Goal: Task Accomplishment & Management: Use online tool/utility

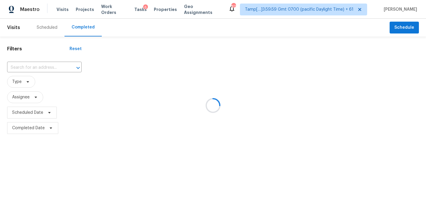
click at [28, 67] on div at bounding box center [213, 105] width 426 height 211
click at [28, 67] on input "text" at bounding box center [36, 67] width 58 height 9
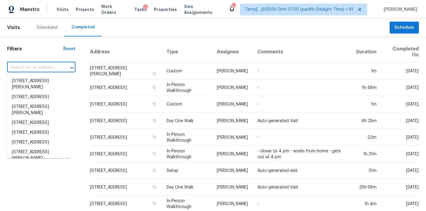
paste input "[STREET_ADDRESS][PERSON_NAME]"
type input "[STREET_ADDRESS][PERSON_NAME]"
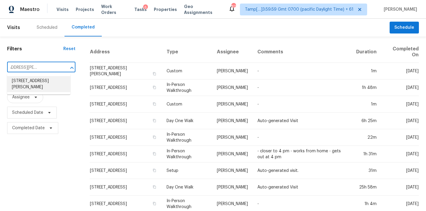
click at [29, 87] on li "[STREET_ADDRESS][PERSON_NAME]" at bounding box center [38, 84] width 63 height 16
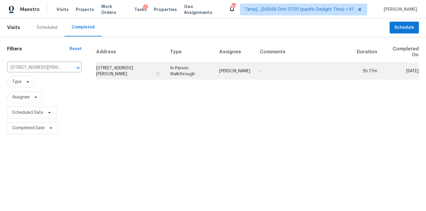
click at [217, 74] on td "[PERSON_NAME]" at bounding box center [235, 71] width 41 height 17
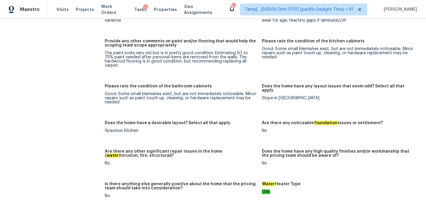
scroll to position [1500, 0]
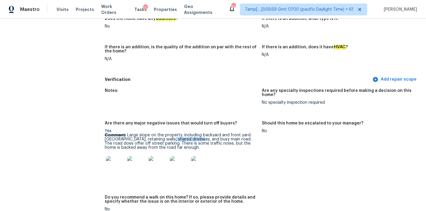
drag, startPoint x: 169, startPoint y: 131, endPoint x: 199, endPoint y: 131, distance: 30.5
click at [199, 133] on p "Comment: Large slope on the property, including backyard and front yard. Sloped…" at bounding box center [181, 141] width 152 height 17
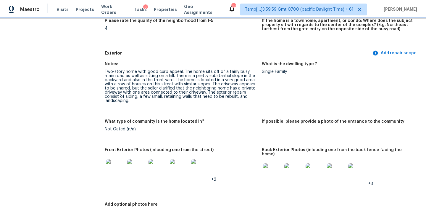
scroll to position [222, 0]
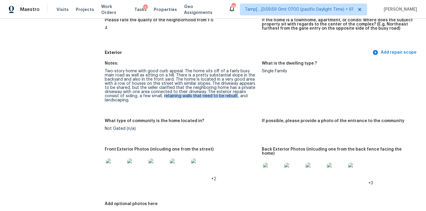
drag, startPoint x: 163, startPoint y: 96, endPoint x: 235, endPoint y: 96, distance: 72.2
click at [235, 96] on div "Two-story home with good curb appeal. The home sits off of a fairly busy main r…" at bounding box center [181, 85] width 152 height 33
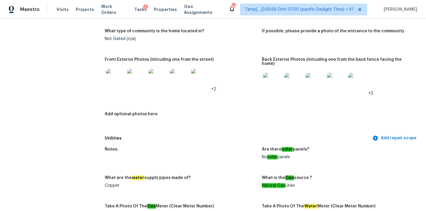
scroll to position [321, 0]
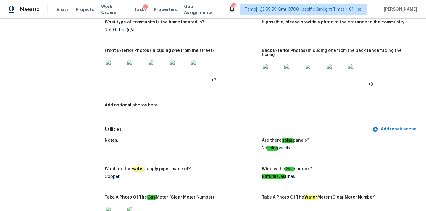
click at [117, 71] on img at bounding box center [115, 69] width 19 height 19
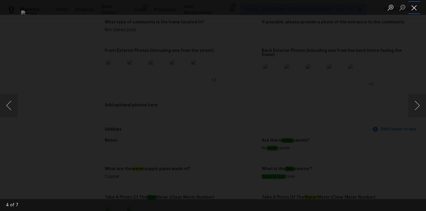
click at [410, 6] on button "Close lightbox" at bounding box center [414, 7] width 12 height 10
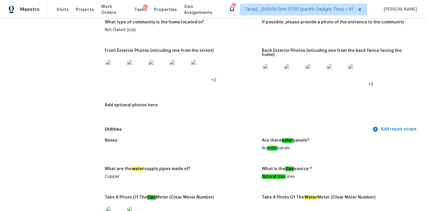
click at [273, 71] on img at bounding box center [272, 73] width 19 height 19
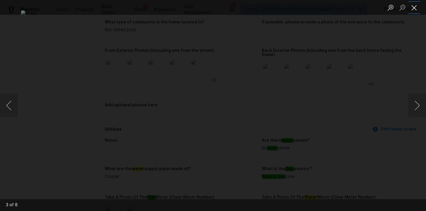
click at [415, 7] on button "Close lightbox" at bounding box center [414, 7] width 12 height 10
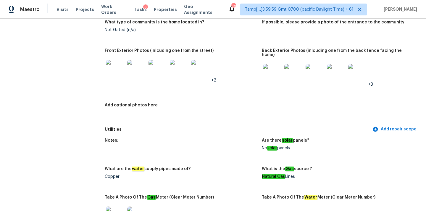
click at [273, 73] on img at bounding box center [272, 73] width 19 height 19
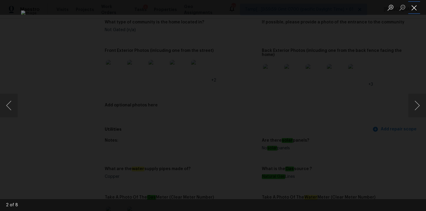
click at [414, 3] on button "Close lightbox" at bounding box center [414, 7] width 12 height 10
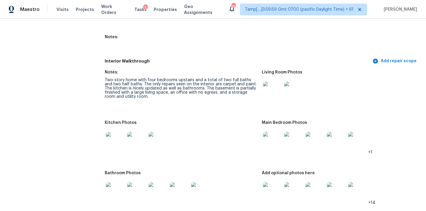
scroll to position [831, 0]
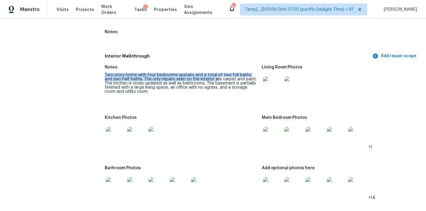
drag, startPoint x: 104, startPoint y: 70, endPoint x: 210, endPoint y: 74, distance: 105.7
click at [211, 74] on div "Two-story home with four bedrooms upstairs and a total of two full baths and tw…" at bounding box center [181, 83] width 152 height 21
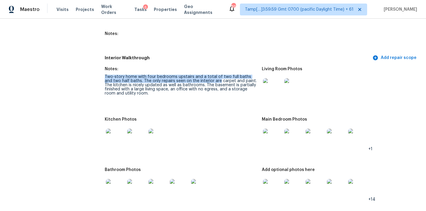
scroll to position [823, 0]
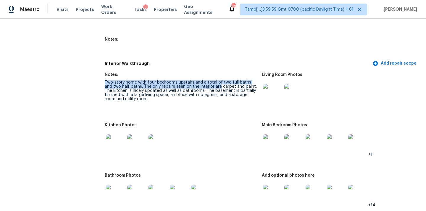
click at [273, 89] on img at bounding box center [272, 93] width 19 height 19
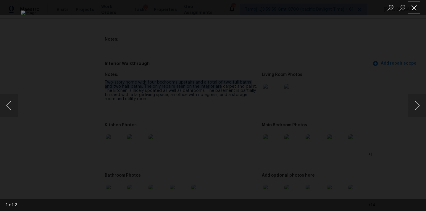
click at [409, 7] on button "Close lightbox" at bounding box center [414, 7] width 12 height 10
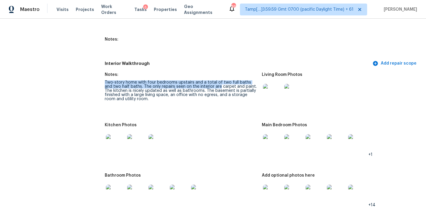
click at [268, 143] on img at bounding box center [272, 143] width 19 height 19
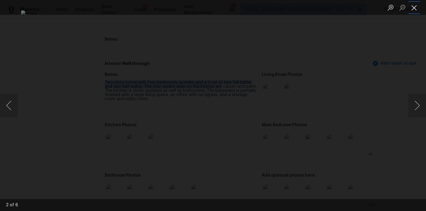
click at [413, 9] on button "Close lightbox" at bounding box center [414, 7] width 12 height 10
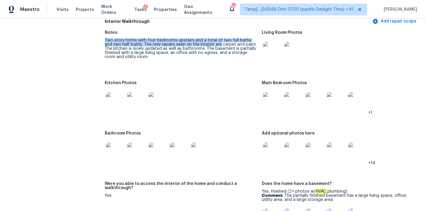
scroll to position [876, 0]
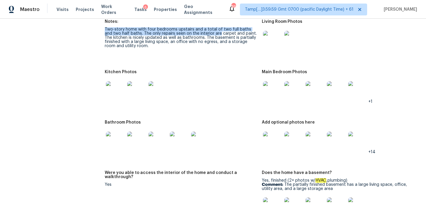
click at [112, 89] on img at bounding box center [115, 90] width 19 height 19
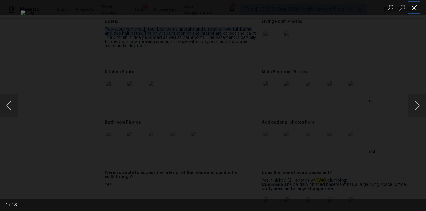
click at [416, 7] on button "Close lightbox" at bounding box center [414, 7] width 12 height 10
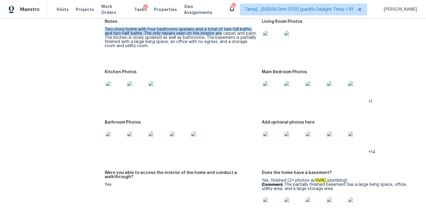
click at [112, 140] on img at bounding box center [115, 140] width 19 height 19
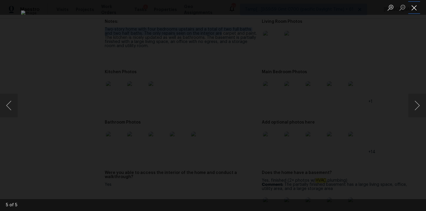
click at [415, 5] on button "Close lightbox" at bounding box center [414, 7] width 12 height 10
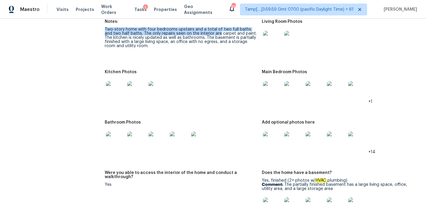
click at [273, 134] on img at bounding box center [272, 140] width 19 height 19
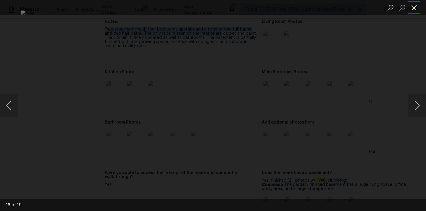
click at [413, 7] on button "Close lightbox" at bounding box center [414, 7] width 12 height 10
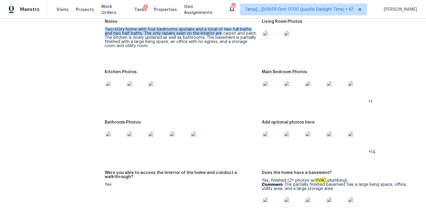
click at [271, 92] on img at bounding box center [272, 90] width 19 height 19
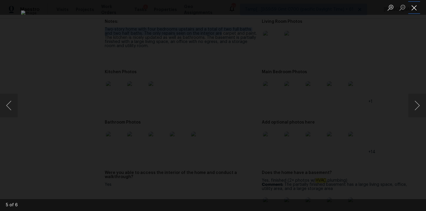
click at [416, 7] on button "Close lightbox" at bounding box center [414, 7] width 12 height 10
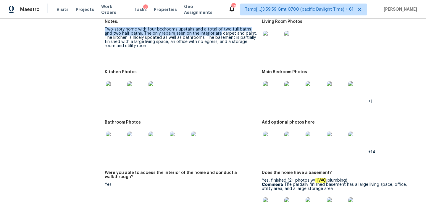
click at [299, 134] on img at bounding box center [293, 140] width 19 height 19
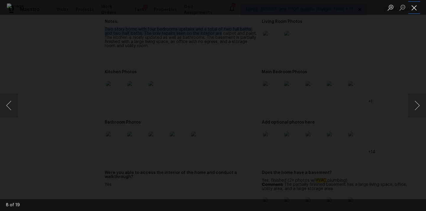
click at [414, 10] on button "Close lightbox" at bounding box center [414, 7] width 12 height 10
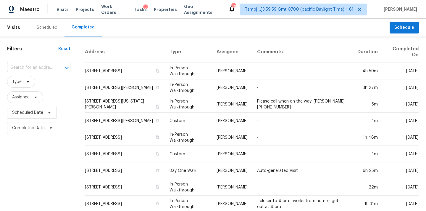
click at [15, 65] on input "text" at bounding box center [30, 67] width 47 height 9
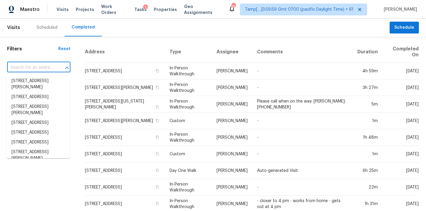
paste input "[STREET_ADDRESS][PERSON_NAME]"
type input "[STREET_ADDRESS][PERSON_NAME]"
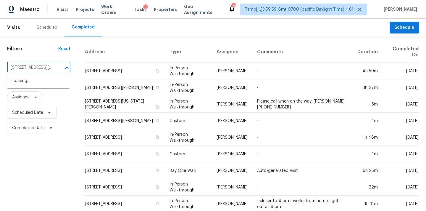
scroll to position [0, 53]
click at [28, 81] on li "[STREET_ADDRESS][PERSON_NAME]" at bounding box center [38, 84] width 63 height 16
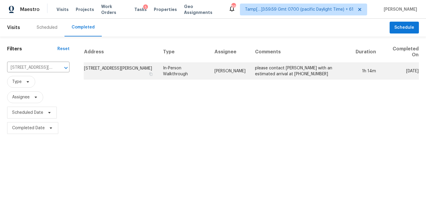
click at [233, 74] on td "Theodore Mirabella" at bounding box center [230, 71] width 41 height 17
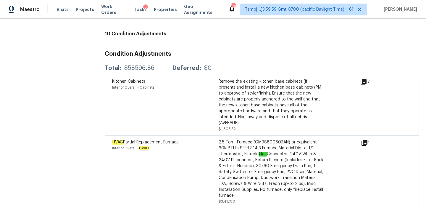
scroll to position [1726, 0]
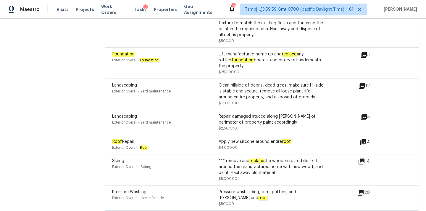
click at [365, 52] on icon at bounding box center [364, 55] width 6 height 6
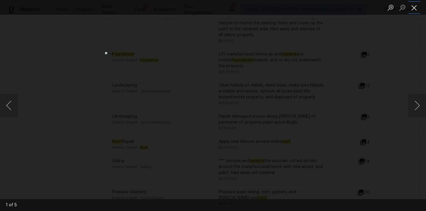
click at [417, 8] on button "Close lightbox" at bounding box center [414, 7] width 12 height 10
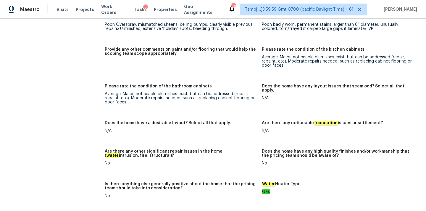
scroll to position [1253, 0]
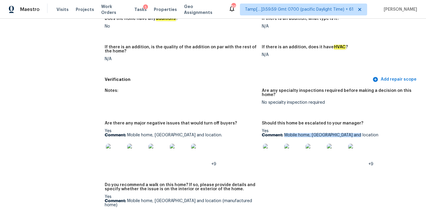
drag, startPoint x: 285, startPoint y: 127, endPoint x: 380, endPoint y: 128, distance: 95.0
click at [380, 133] on p "Comment: Mobile home, Hillside and location" at bounding box center [338, 135] width 152 height 4
copy p "Mobile home, Hillside and location"
click at [270, 144] on img at bounding box center [272, 153] width 19 height 19
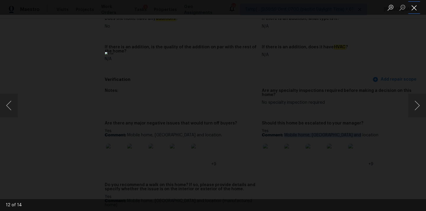
click at [415, 10] on button "Close lightbox" at bounding box center [414, 7] width 12 height 10
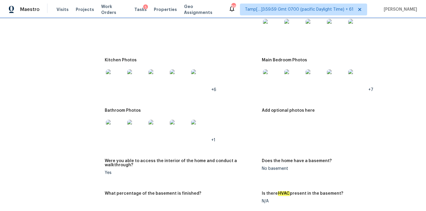
scroll to position [640, 0]
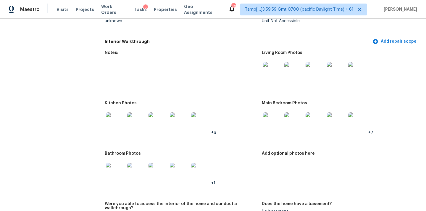
click at [272, 68] on img at bounding box center [272, 71] width 19 height 19
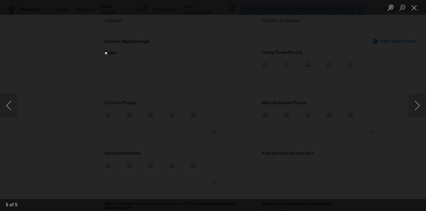
click at [411, 2] on li "Lightbox" at bounding box center [414, 7] width 12 height 15
click at [413, 7] on button "Close lightbox" at bounding box center [414, 7] width 12 height 10
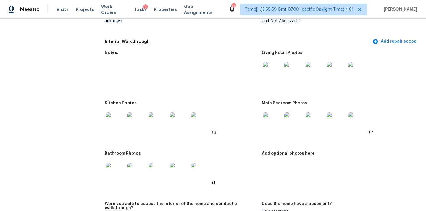
click at [274, 117] on img at bounding box center [272, 121] width 19 height 19
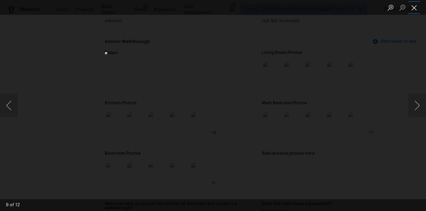
click at [412, 6] on button "Close lightbox" at bounding box center [414, 7] width 12 height 10
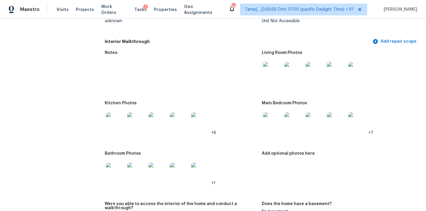
click at [121, 124] on img at bounding box center [115, 121] width 19 height 19
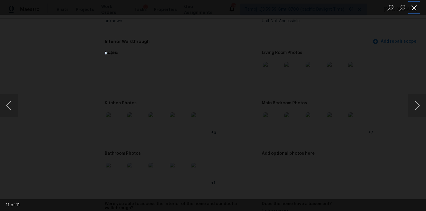
click at [415, 6] on button "Close lightbox" at bounding box center [414, 7] width 12 height 10
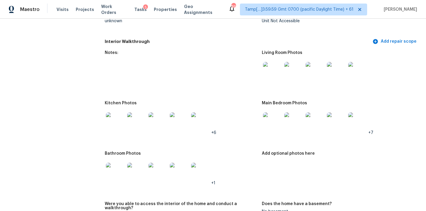
click at [115, 168] on img at bounding box center [115, 171] width 19 height 19
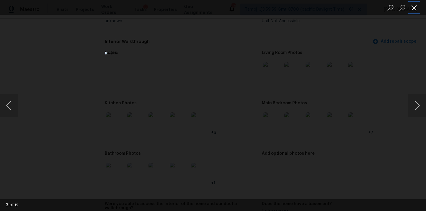
click at [413, 10] on button "Close lightbox" at bounding box center [414, 7] width 12 height 10
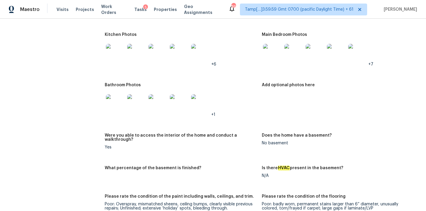
scroll to position [691, 0]
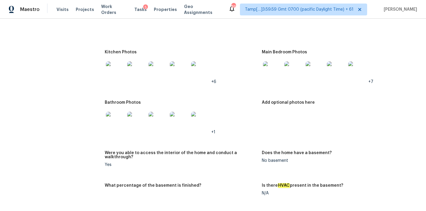
click at [114, 71] on img at bounding box center [115, 70] width 19 height 19
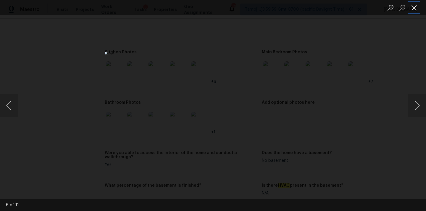
click at [412, 10] on button "Close lightbox" at bounding box center [414, 7] width 12 height 10
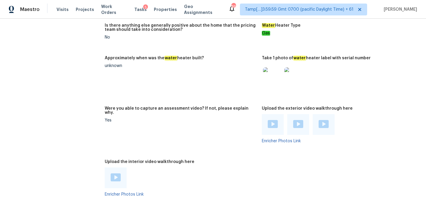
scroll to position [1107, 0]
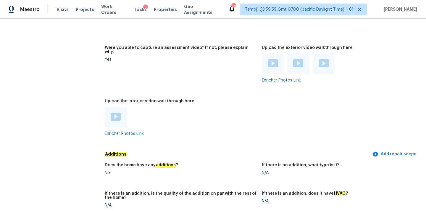
click at [115, 112] on img at bounding box center [116, 116] width 10 height 8
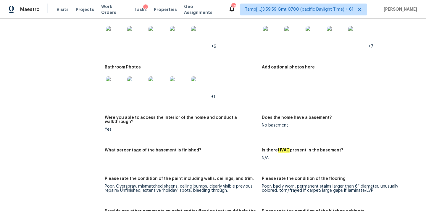
scroll to position [621, 0]
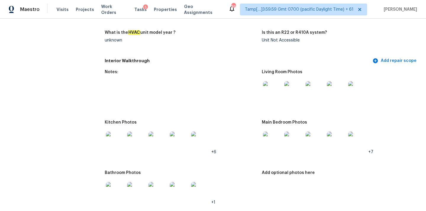
click at [273, 84] on img at bounding box center [272, 90] width 19 height 19
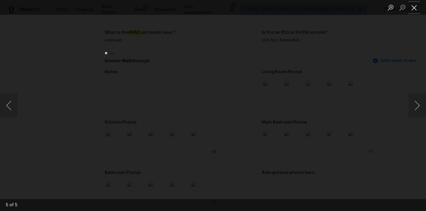
click at [413, 6] on button "Close lightbox" at bounding box center [414, 7] width 12 height 10
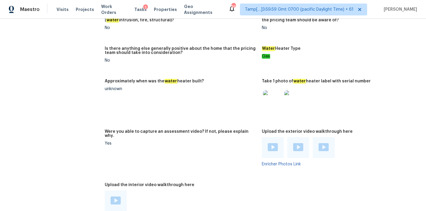
scroll to position [1077, 0]
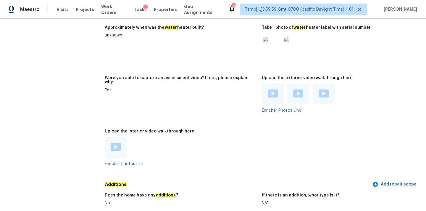
click at [114, 143] on img at bounding box center [116, 147] width 10 height 8
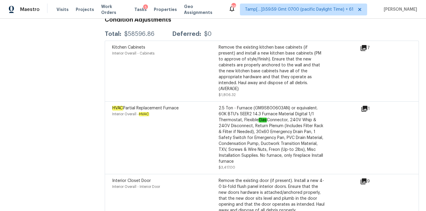
scroll to position [1472, 0]
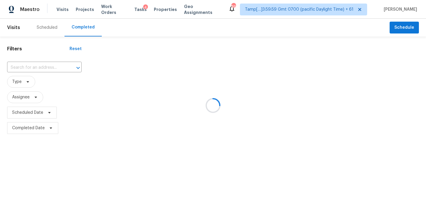
click at [20, 67] on div at bounding box center [213, 105] width 426 height 211
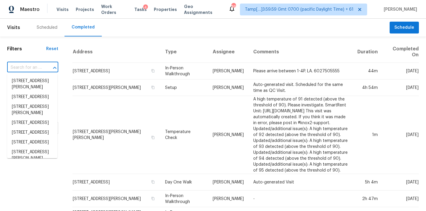
click at [20, 67] on input "text" at bounding box center [24, 67] width 35 height 9
paste input "17760 SW Zenith Pl, Beaverton, OR 97007"
type input "17760 SW Zenith Pl, Beaverton, OR 97007"
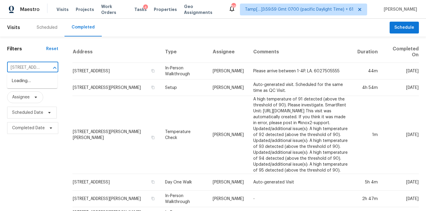
scroll to position [0, 50]
click at [26, 82] on li "17760 SW Zenith Pl, Beaverton, OR 97007" at bounding box center [32, 81] width 50 height 10
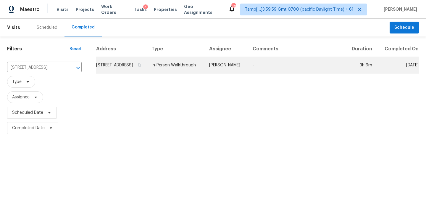
click at [147, 67] on td "17760 SW Zenith Pl, Beaverton, OR 97007" at bounding box center [121, 65] width 51 height 17
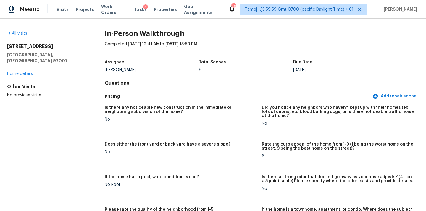
click at [245, 2] on div "Maestro Visits Projects Work Orders Tasks 4 Properties Geo Assignments 867 Tamp…" at bounding box center [213, 9] width 426 height 19
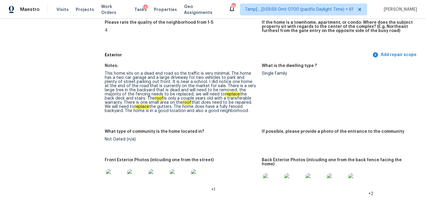
scroll to position [193, 0]
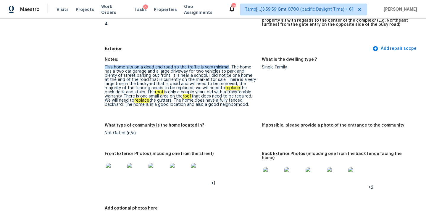
drag, startPoint x: 105, startPoint y: 67, endPoint x: 226, endPoint y: 68, distance: 121.1
click at [226, 68] on div "This home sits on a dead end road so the traffic is very minimal. The home has …" at bounding box center [181, 85] width 152 height 41
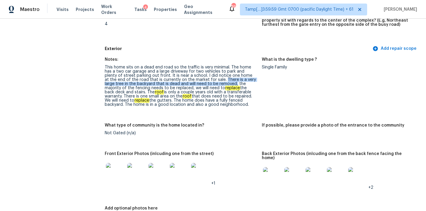
copy div "There is a very large tree in the backyard that is dead and will need to be rem…"
drag, startPoint x: 198, startPoint y: 80, endPoint x: 210, endPoint y: 85, distance: 13.8
click at [210, 85] on div "This home sits on a dead end road so the traffic is very minimal. The home has …" at bounding box center [181, 85] width 152 height 41
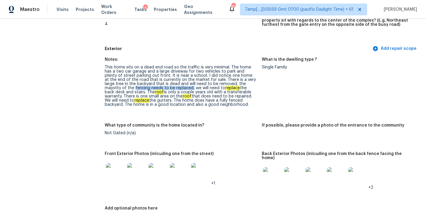
copy div "fencing needs to be replaced,"
drag, startPoint x: 105, startPoint y: 88, endPoint x: 162, endPoint y: 87, distance: 57.7
click at [162, 87] on div "This home sits on a dead end road so the traffic is very minimal. The home has …" at bounding box center [181, 85] width 152 height 41
copy div "we will need to replace the back deck and stairs."
drag, startPoint x: 164, startPoint y: 88, endPoint x: 116, endPoint y: 93, distance: 48.2
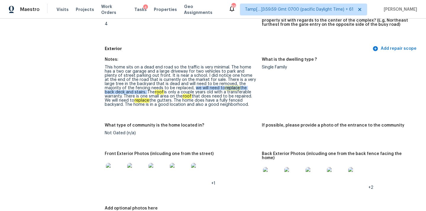
click at [116, 93] on div "This home sits on a dead end road so the traffic is very minimal. The home has …" at bounding box center [181, 85] width 152 height 41
drag, startPoint x: 118, startPoint y: 90, endPoint x: 229, endPoint y: 92, distance: 111.3
click at [229, 92] on div "This home sits on a dead end road so the traffic is very minimal. The home has …" at bounding box center [181, 85] width 152 height 41
click at [150, 105] on div "This home sits on a dead end road so the traffic is very minimal. The home has …" at bounding box center [181, 85] width 152 height 41
copy div "roof that does need to be repaired."
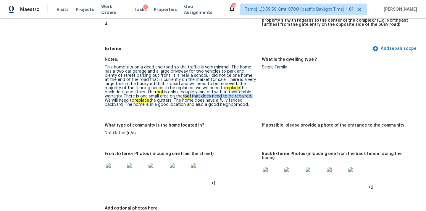
drag, startPoint x: 147, startPoint y: 97, endPoint x: 215, endPoint y: 95, distance: 68.1
click at [215, 95] on div "This home sits on a dead end road so the traffic is very minimal. The home has …" at bounding box center [181, 85] width 152 height 41
copy div "replace the gutters"
drag, startPoint x: 105, startPoint y: 101, endPoint x: 141, endPoint y: 101, distance: 36.4
click at [141, 101] on div "This home sits on a dead end road so the traffic is very minimal. The home has …" at bounding box center [181, 85] width 152 height 41
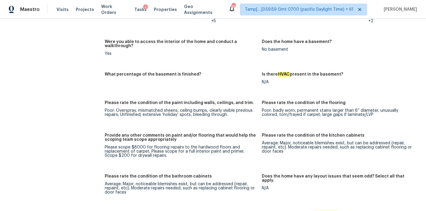
scroll to position [1093, 0]
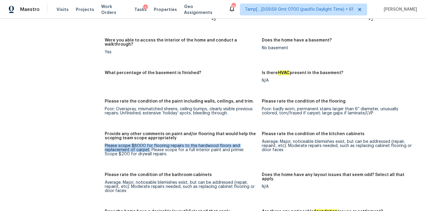
drag, startPoint x: 104, startPoint y: 137, endPoint x: 149, endPoint y: 141, distance: 45.2
click at [149, 144] on div "Please scope $8000 for flooring repairs to the hardwood floors and replacement …" at bounding box center [181, 150] width 152 height 12
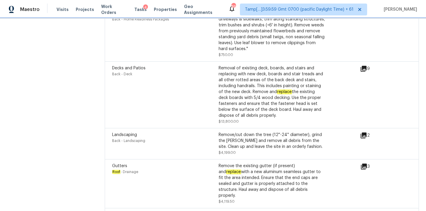
scroll to position [1925, 0]
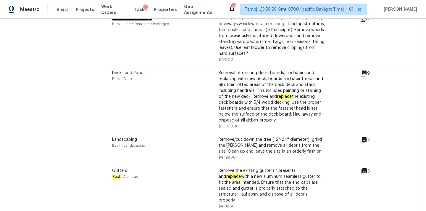
click at [364, 137] on icon at bounding box center [364, 140] width 6 height 6
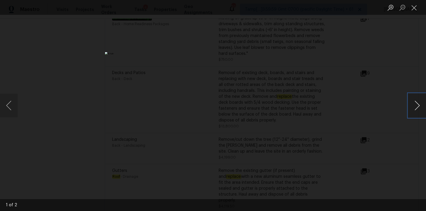
click at [417, 107] on button "Next image" at bounding box center [417, 106] width 18 height 24
click at [415, 9] on button "Close lightbox" at bounding box center [414, 7] width 12 height 10
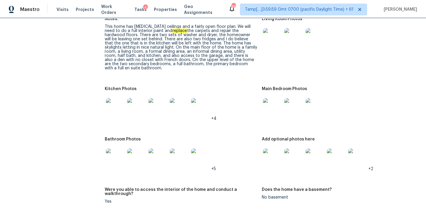
scroll to position [919, 0]
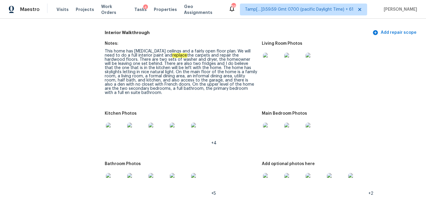
click at [272, 59] on img at bounding box center [272, 62] width 19 height 19
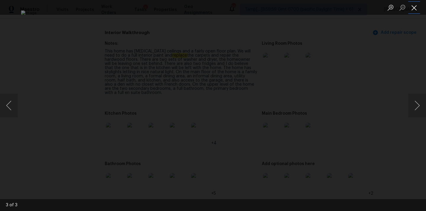
click at [413, 4] on button "Close lightbox" at bounding box center [414, 7] width 12 height 10
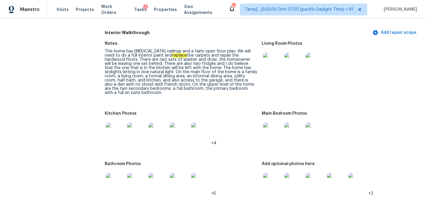
click at [264, 127] on img at bounding box center [272, 132] width 19 height 19
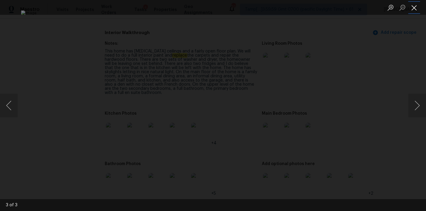
click at [416, 6] on button "Close lightbox" at bounding box center [414, 7] width 12 height 10
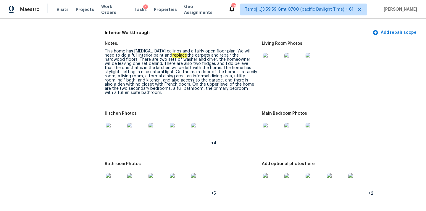
click at [112, 130] on img at bounding box center [115, 132] width 19 height 19
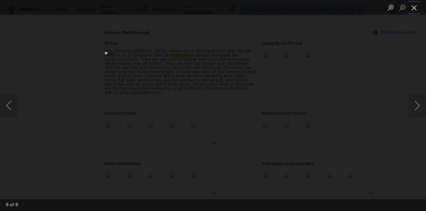
click at [413, 6] on button "Close lightbox" at bounding box center [414, 7] width 12 height 10
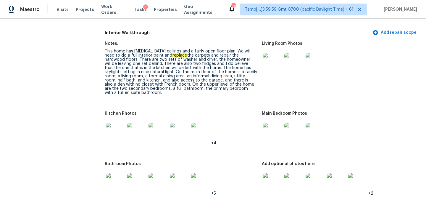
click at [110, 177] on img at bounding box center [115, 182] width 19 height 19
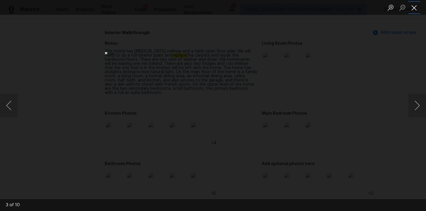
click at [415, 6] on button "Close lightbox" at bounding box center [414, 7] width 12 height 10
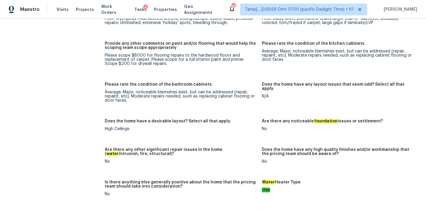
scroll to position [1166, 0]
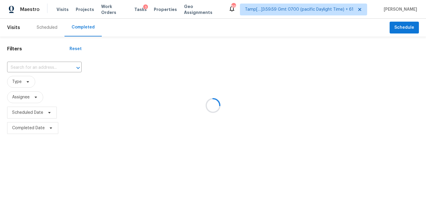
click at [22, 71] on div at bounding box center [213, 105] width 426 height 211
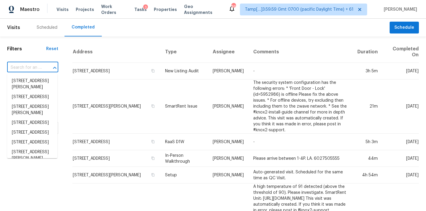
click at [23, 68] on input "text" at bounding box center [24, 67] width 35 height 9
paste input "6805 Restlawn Dr, Jacksonville, FL 32208"
type input "6805 Restlawn Dr, Jacksonville, FL 32208"
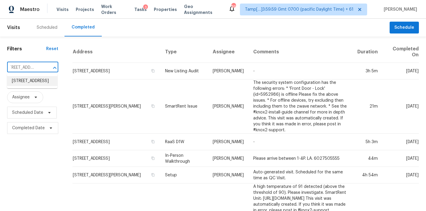
click at [26, 86] on li "6805 Restlawn Dr, Jacksonville, FL 32208" at bounding box center [32, 81] width 50 height 10
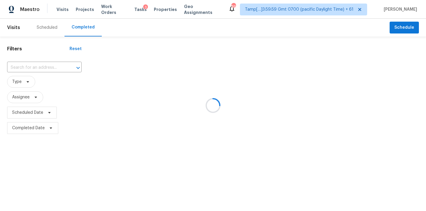
click at [40, 64] on div at bounding box center [213, 105] width 426 height 211
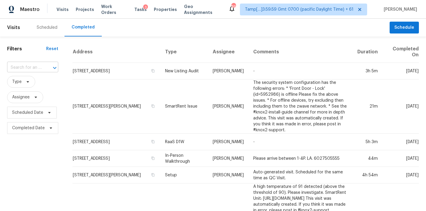
click at [30, 65] on input "text" at bounding box center [24, 67] width 35 height 9
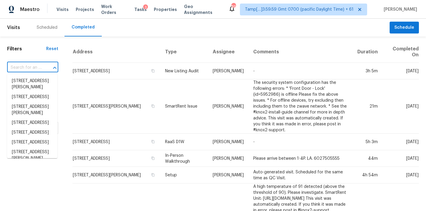
paste input "[STREET_ADDRESS]"
type input "6805 Restlawn Dr, Jacksonville, FL 32208"
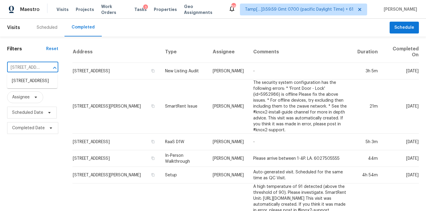
scroll to position [0, 49]
click at [28, 83] on li "6805 Restlawn Dr, Jacksonville, FL 32208" at bounding box center [32, 81] width 50 height 10
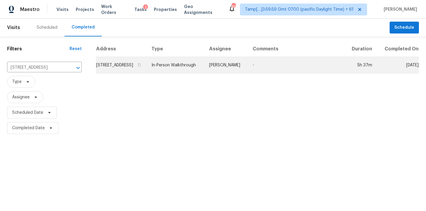
click at [205, 73] on td "In-Person Walkthrough" at bounding box center [176, 65] width 58 height 17
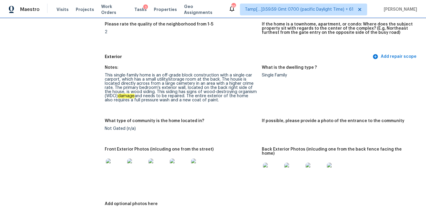
scroll to position [201, 0]
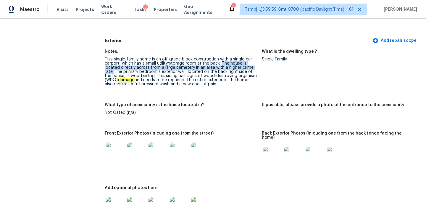
copy div "The house is located directly across from a large cemetery in an area with a hi…"
drag, startPoint x: 220, startPoint y: 63, endPoint x: 114, endPoint y: 72, distance: 106.1
click at [114, 72] on div "This single-family home is an off-grade block construction with a single-car ca…" at bounding box center [181, 71] width 152 height 29
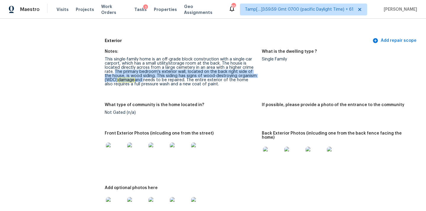
drag, startPoint x: 115, startPoint y: 71, endPoint x: 135, endPoint y: 80, distance: 21.9
click at [137, 80] on div "This single-family home is an off-grade block construction with a single-car ca…" at bounding box center [181, 71] width 152 height 29
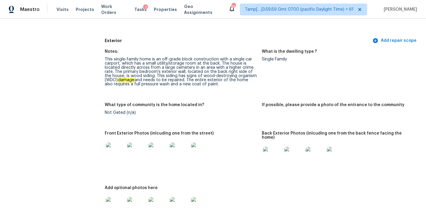
click at [181, 81] on div "This single-family home is an off-grade block construction with a single-car ca…" at bounding box center [181, 71] width 152 height 29
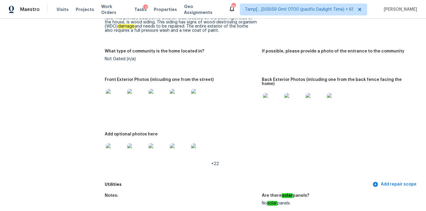
scroll to position [256, 0]
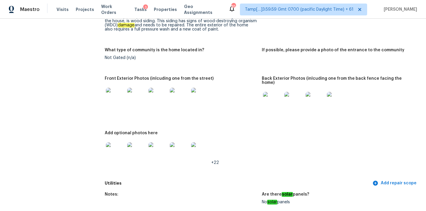
click at [157, 97] on img at bounding box center [158, 97] width 19 height 19
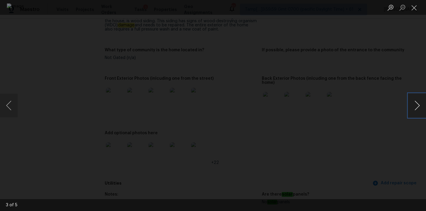
click at [417, 108] on button "Next image" at bounding box center [417, 106] width 18 height 24
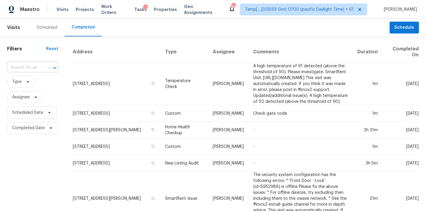
click at [25, 69] on input "text" at bounding box center [24, 67] width 35 height 9
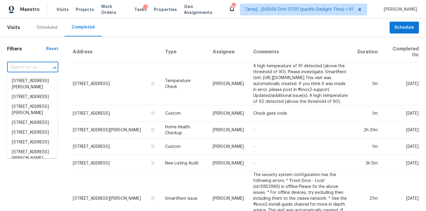
type input "6805 Restlawn Dr, Jacksonville, FL 32208"
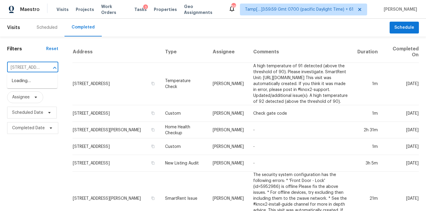
scroll to position [0, 49]
click at [26, 85] on li "6805 Restlawn Dr, Jacksonville, FL 32208" at bounding box center [32, 81] width 50 height 10
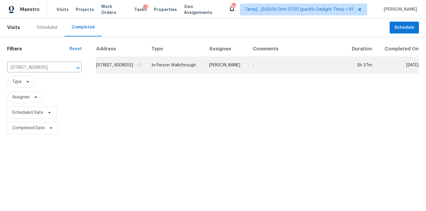
click at [223, 73] on td "Jeremy Dykes" at bounding box center [227, 65] width 44 height 17
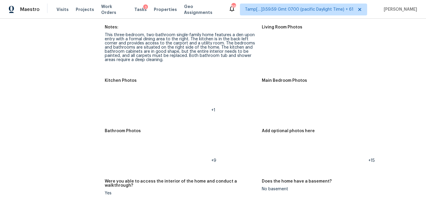
scroll to position [678, 0]
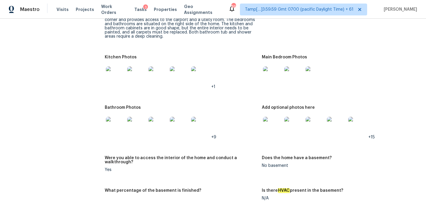
click at [113, 129] on img at bounding box center [115, 126] width 19 height 19
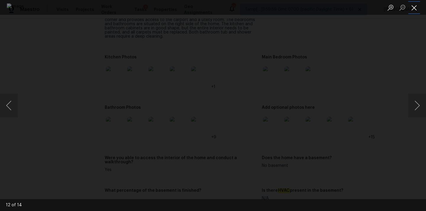
click at [411, 6] on button "Close lightbox" at bounding box center [414, 7] width 12 height 10
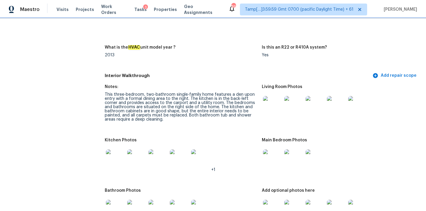
scroll to position [586, 0]
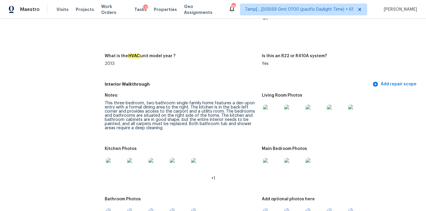
click at [272, 159] on img at bounding box center [272, 167] width 19 height 19
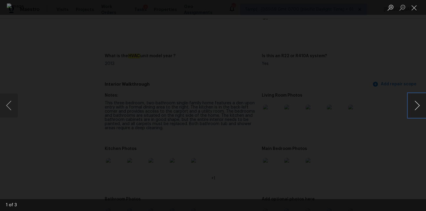
click at [416, 109] on button "Next image" at bounding box center [417, 106] width 18 height 24
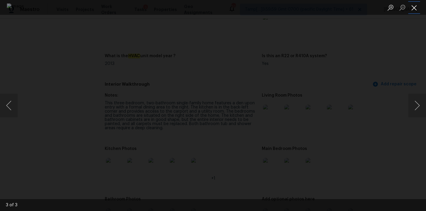
click at [414, 9] on button "Close lightbox" at bounding box center [414, 7] width 12 height 10
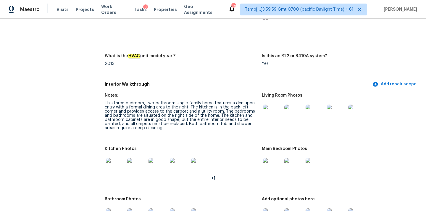
click at [265, 105] on img at bounding box center [272, 113] width 19 height 19
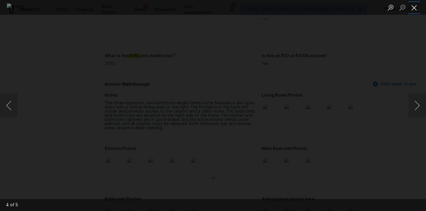
click at [420, 9] on button "Close lightbox" at bounding box center [414, 7] width 12 height 10
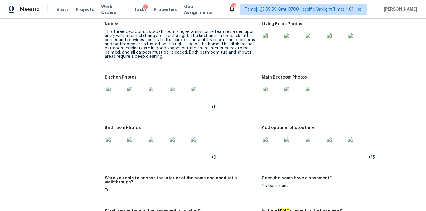
scroll to position [664, 0]
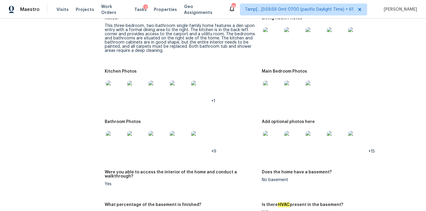
click at [272, 136] on img at bounding box center [272, 140] width 19 height 19
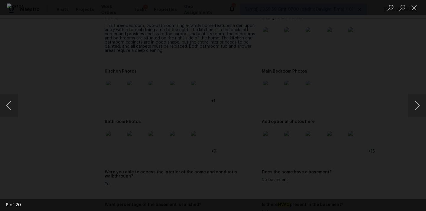
click at [267, 133] on img "Lightbox" at bounding box center [213, 105] width 413 height 204
click at [409, 104] on button "Next image" at bounding box center [417, 106] width 18 height 24
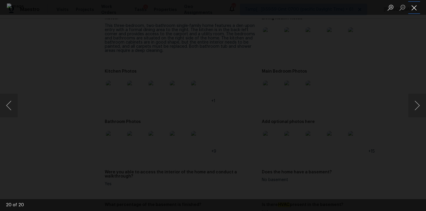
click at [414, 9] on button "Close lightbox" at bounding box center [414, 7] width 12 height 10
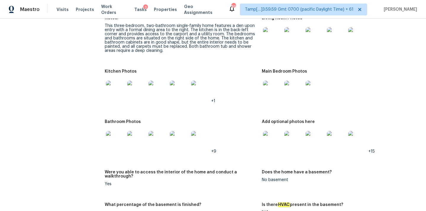
click at [204, 84] on img at bounding box center [200, 90] width 19 height 19
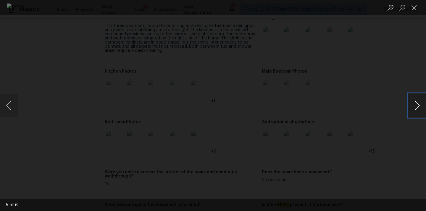
click at [418, 101] on button "Next image" at bounding box center [417, 106] width 18 height 24
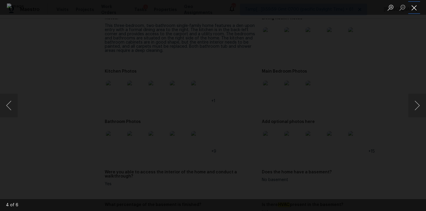
click at [413, 3] on button "Close lightbox" at bounding box center [414, 7] width 12 height 10
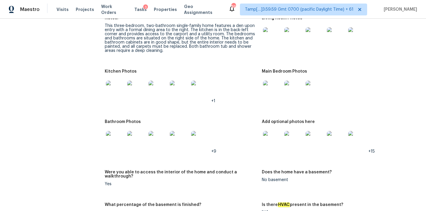
click at [277, 30] on img at bounding box center [272, 36] width 19 height 19
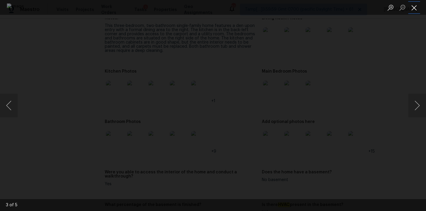
click at [413, 8] on button "Close lightbox" at bounding box center [414, 7] width 12 height 10
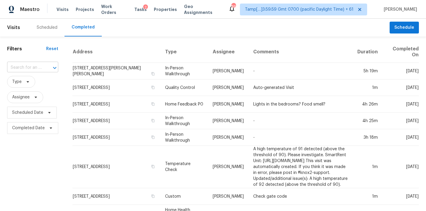
click at [15, 68] on input "text" at bounding box center [24, 67] width 35 height 9
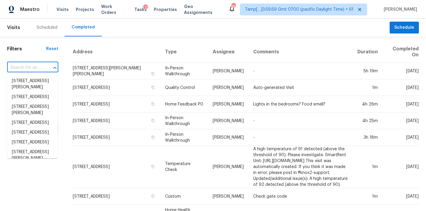
paste input "[STREET_ADDRESS]"
type input "[STREET_ADDRESS]"
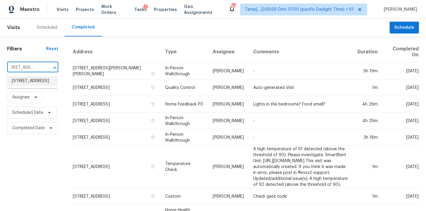
click at [28, 82] on li "[STREET_ADDRESS]" at bounding box center [32, 81] width 50 height 10
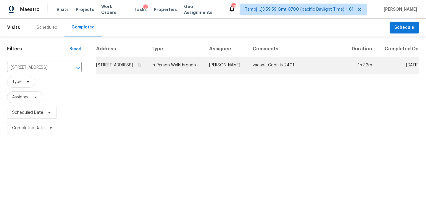
click at [202, 70] on td "In-Person Walkthrough" at bounding box center [176, 65] width 58 height 17
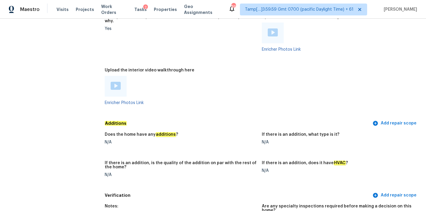
scroll to position [948, 0]
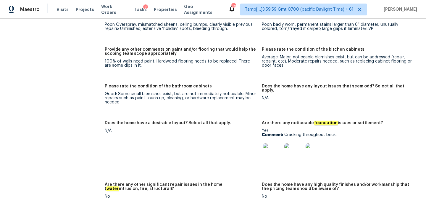
click at [269, 144] on img at bounding box center [272, 152] width 19 height 19
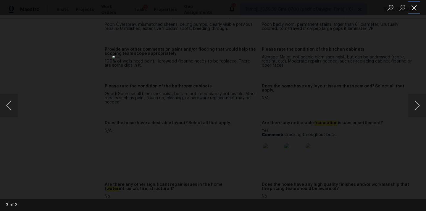
click at [414, 10] on button "Close lightbox" at bounding box center [414, 7] width 12 height 10
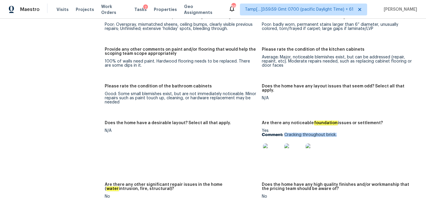
drag, startPoint x: 284, startPoint y: 127, endPoint x: 346, endPoint y: 126, distance: 61.3
click at [346, 133] on p "Comment: Cracking throughout brick." at bounding box center [338, 135] width 152 height 4
copy p "Cracking throughout brick."
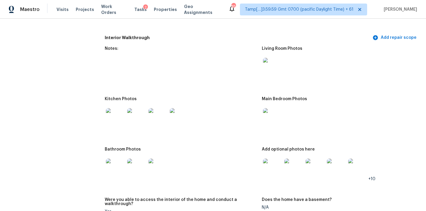
scroll to position [744, 0]
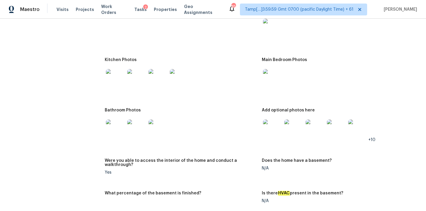
click at [110, 70] on img at bounding box center [115, 78] width 19 height 19
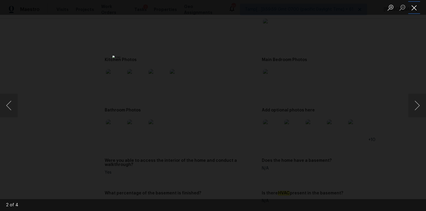
click at [413, 7] on button "Close lightbox" at bounding box center [414, 7] width 12 height 10
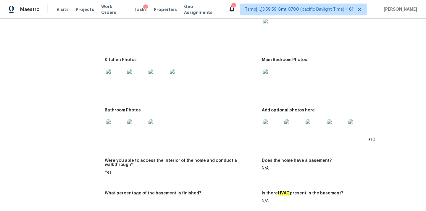
click at [273, 122] on img at bounding box center [272, 128] width 19 height 19
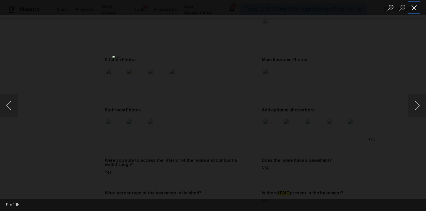
click at [413, 8] on button "Close lightbox" at bounding box center [414, 7] width 12 height 10
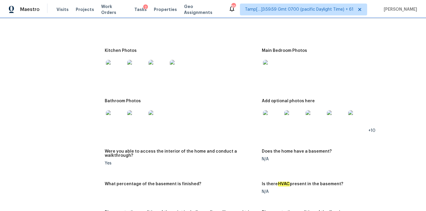
scroll to position [748, 0]
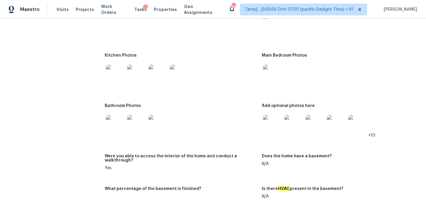
click at [132, 67] on img at bounding box center [136, 74] width 19 height 19
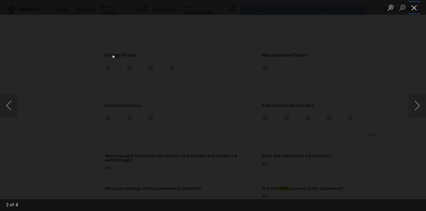
click at [415, 6] on button "Close lightbox" at bounding box center [414, 7] width 12 height 10
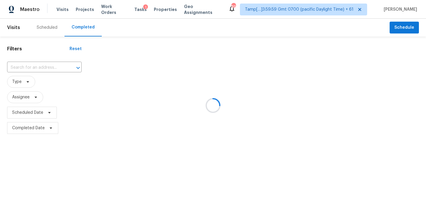
click at [20, 68] on div at bounding box center [213, 105] width 426 height 211
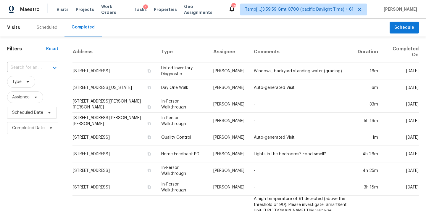
click at [20, 68] on input "text" at bounding box center [24, 67] width 35 height 9
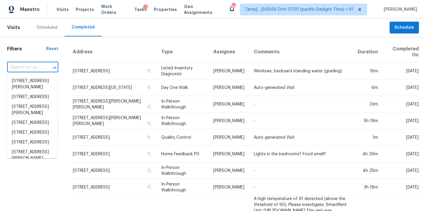
paste input "[STREET_ADDRESS]"
type input "[STREET_ADDRESS]"
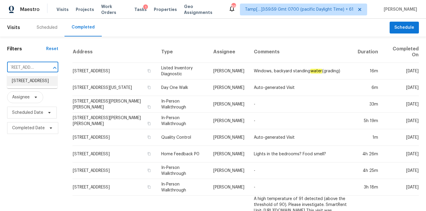
click at [23, 83] on li "[STREET_ADDRESS]" at bounding box center [32, 81] width 50 height 10
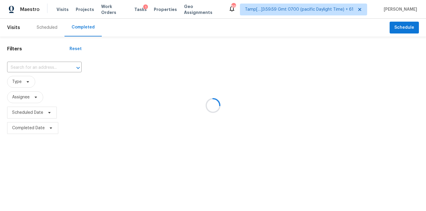
click at [205, 79] on div at bounding box center [213, 105] width 426 height 211
click at [30, 69] on div at bounding box center [213, 105] width 426 height 211
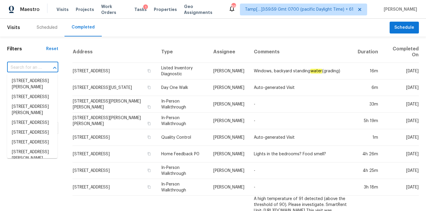
click at [30, 69] on input "text" at bounding box center [24, 67] width 35 height 9
paste input "[STREET_ADDRESS]"
type input "[STREET_ADDRESS]"
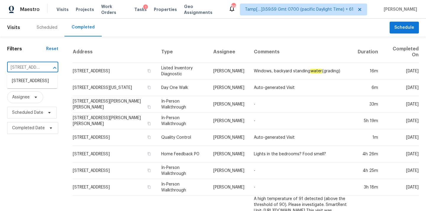
scroll to position [0, 49]
click at [31, 83] on li "[STREET_ADDRESS]" at bounding box center [32, 81] width 50 height 10
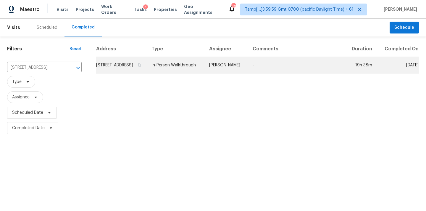
click at [205, 72] on td "In-Person Walkthrough" at bounding box center [176, 65] width 58 height 17
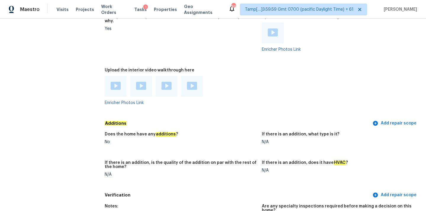
scroll to position [986, 0]
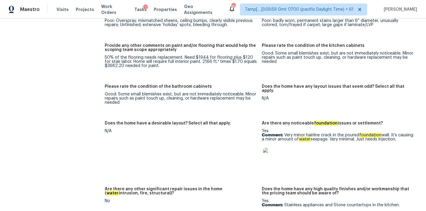
click at [272, 153] on img at bounding box center [272, 157] width 19 height 19
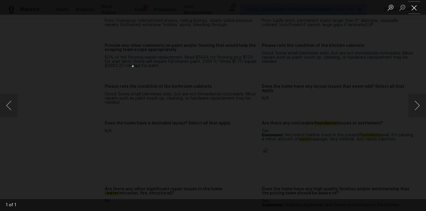
click at [414, 6] on button "Close lightbox" at bounding box center [414, 7] width 12 height 10
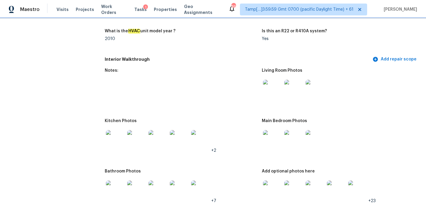
scroll to position [676, 0]
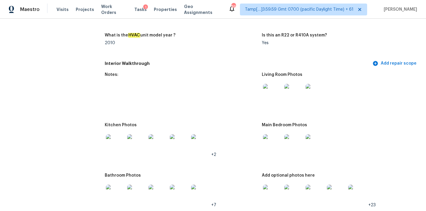
click at [268, 86] on img at bounding box center [272, 93] width 19 height 19
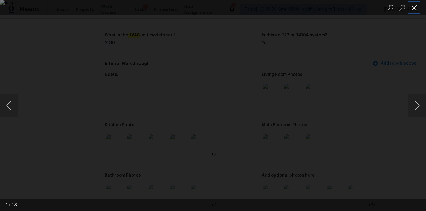
click at [418, 4] on button "Close lightbox" at bounding box center [414, 7] width 12 height 10
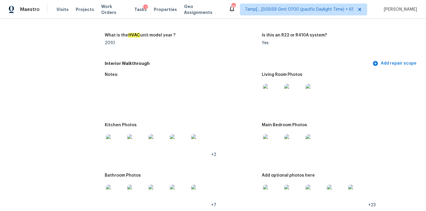
click at [272, 134] on img at bounding box center [272, 143] width 19 height 19
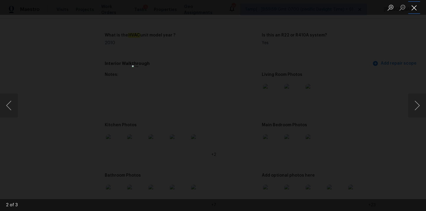
click at [415, 7] on button "Close lightbox" at bounding box center [414, 7] width 12 height 10
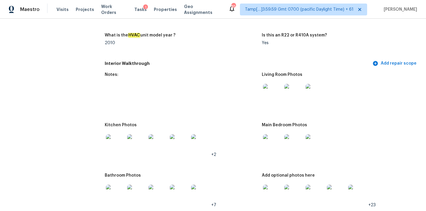
click at [114, 134] on img at bounding box center [115, 143] width 19 height 19
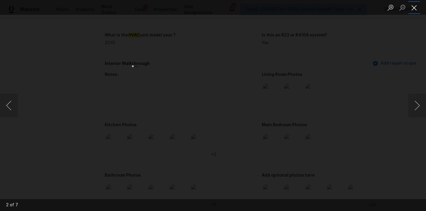
click at [415, 9] on button "Close lightbox" at bounding box center [414, 7] width 12 height 10
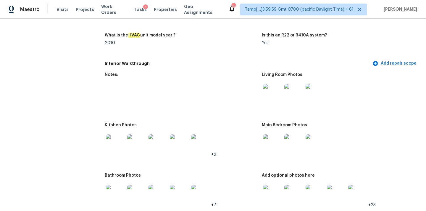
click at [111, 184] on img at bounding box center [115, 193] width 19 height 19
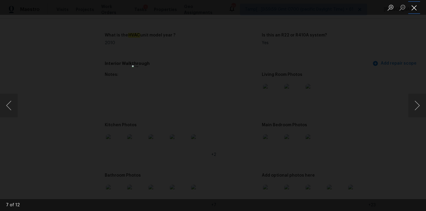
click at [416, 4] on button "Close lightbox" at bounding box center [414, 7] width 12 height 10
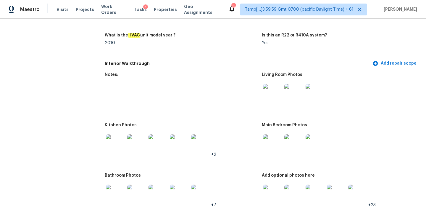
click at [269, 184] on img at bounding box center [272, 193] width 19 height 19
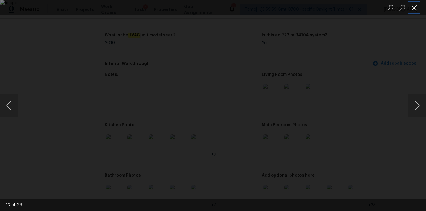
click at [413, 7] on button "Close lightbox" at bounding box center [414, 7] width 12 height 10
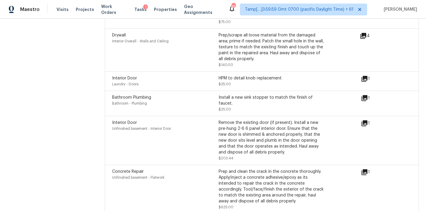
scroll to position [1833, 0]
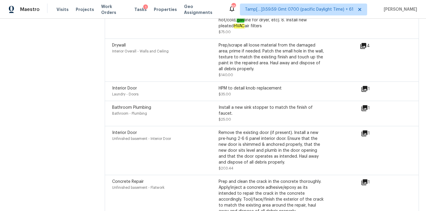
click at [366, 130] on icon at bounding box center [364, 133] width 7 height 7
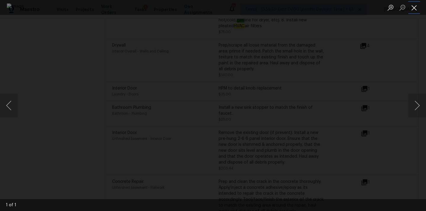
click at [414, 11] on button "Close lightbox" at bounding box center [414, 7] width 12 height 10
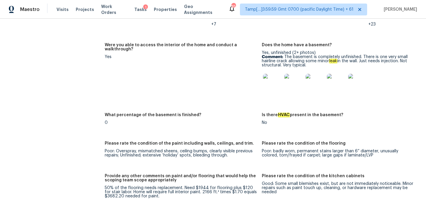
scroll to position [861, 0]
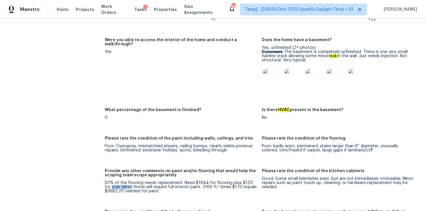
copy div "stair labor."
drag, startPoint x: 105, startPoint y: 177, endPoint x: 124, endPoint y: 178, distance: 19.0
click at [124, 181] on div "50% of the flooring needs replacement. Need $1944 for flooring plus $120 for st…" at bounding box center [181, 187] width 152 height 12
click at [110, 183] on div "50% of the flooring needs replacement. Need $1944 for flooring plus $120 for st…" at bounding box center [181, 187] width 152 height 12
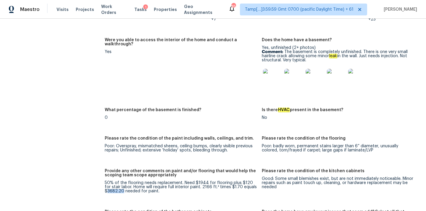
click at [353, 70] on img at bounding box center [357, 78] width 19 height 19
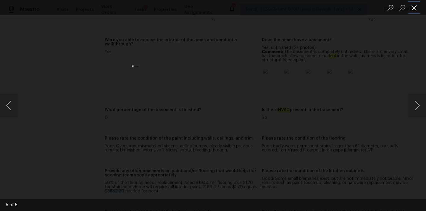
click at [415, 8] on button "Close lightbox" at bounding box center [414, 7] width 12 height 10
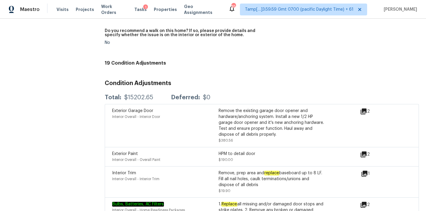
scroll to position [986, 0]
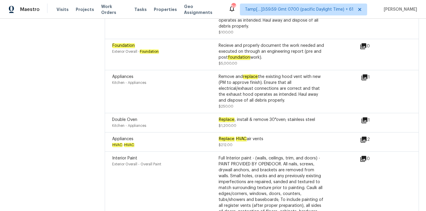
scroll to position [1758, 0]
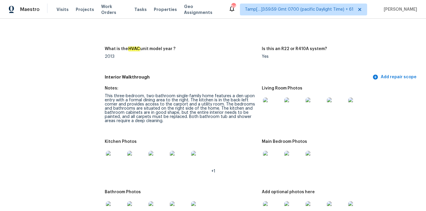
scroll to position [593, 0]
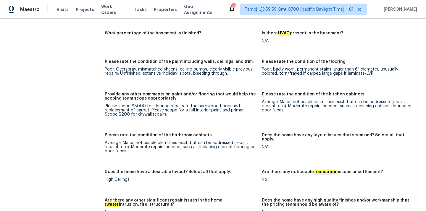
scroll to position [1137, 0]
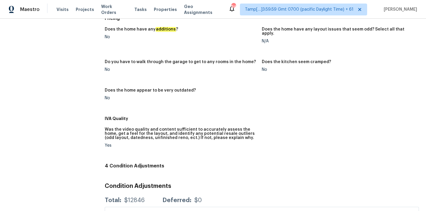
scroll to position [308, 0]
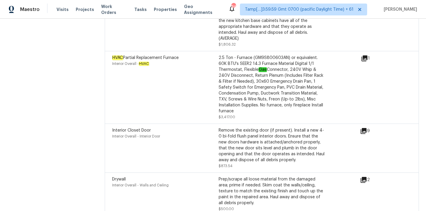
scroll to position [1572, 0]
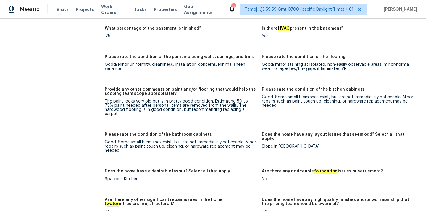
scroll to position [1070, 0]
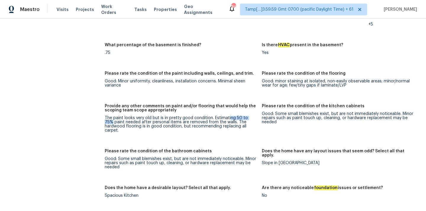
drag, startPoint x: 229, startPoint y: 114, endPoint x: 257, endPoint y: 114, distance: 28.1
click at [257, 114] on figure "Provide any other comments on paint and/or flooring that would help the scoping…" at bounding box center [183, 123] width 157 height 38
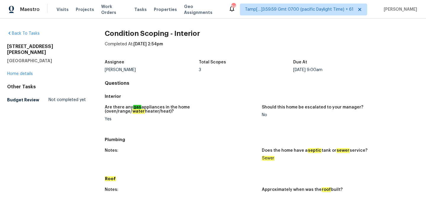
scroll to position [288, 0]
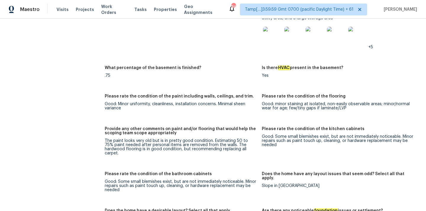
scroll to position [1045, 0]
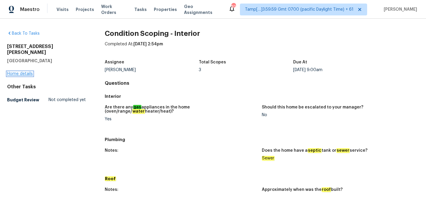
click at [25, 72] on link "Home details" at bounding box center [20, 74] width 26 height 4
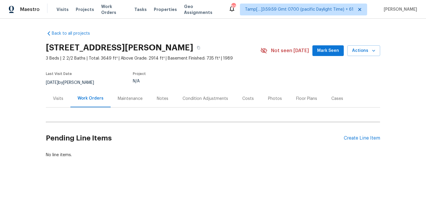
click at [207, 99] on div "Condition Adjustments" at bounding box center [206, 99] width 46 height 6
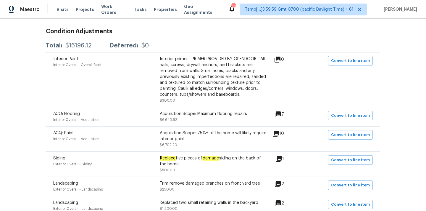
scroll to position [99, 0]
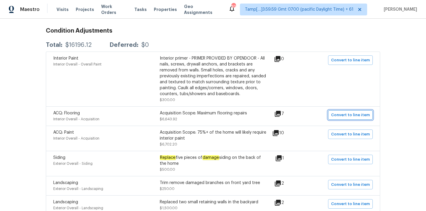
click at [345, 113] on span "Convert to line item" at bounding box center [350, 115] width 39 height 7
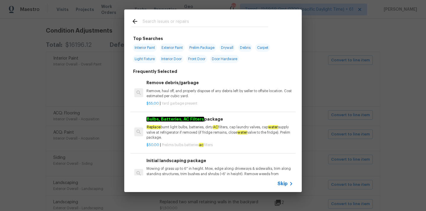
click at [283, 183] on span "Skip" at bounding box center [283, 184] width 10 height 6
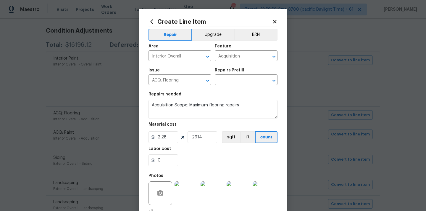
click at [277, 23] on icon at bounding box center [274, 21] width 5 height 5
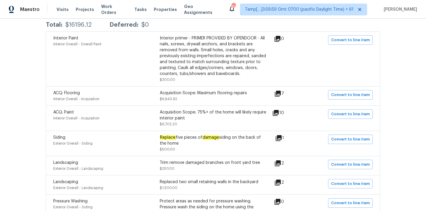
scroll to position [125, 0]
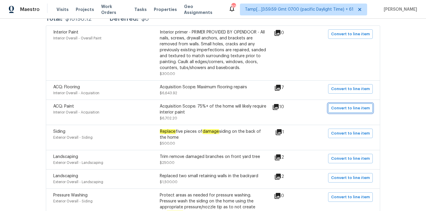
click at [349, 110] on span "Convert to line item" at bounding box center [350, 108] width 39 height 7
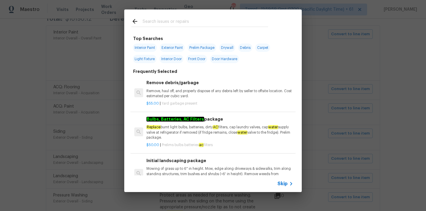
click at [281, 185] on span "Skip" at bounding box center [283, 184] width 10 height 6
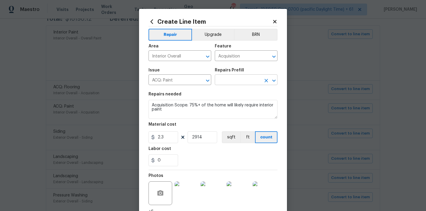
click at [244, 77] on input "text" at bounding box center [238, 80] width 46 height 9
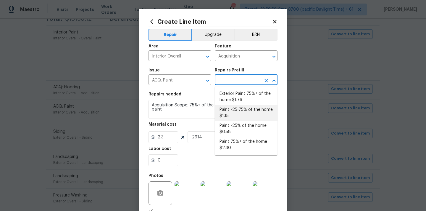
click at [242, 107] on li "Paint ~25-75% of the home $1.15" at bounding box center [246, 113] width 63 height 16
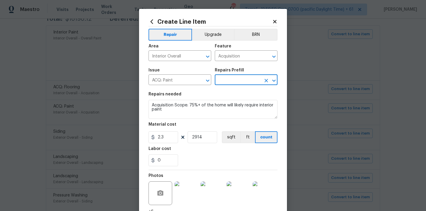
type input "Paint ~25-75% of the home $1.15"
type textarea "Acquisition Scope: ~25 - 75% of the home needs interior paint"
type input "1.15"
click at [273, 20] on icon at bounding box center [274, 21] width 3 height 3
